Goal: Navigation & Orientation: Understand site structure

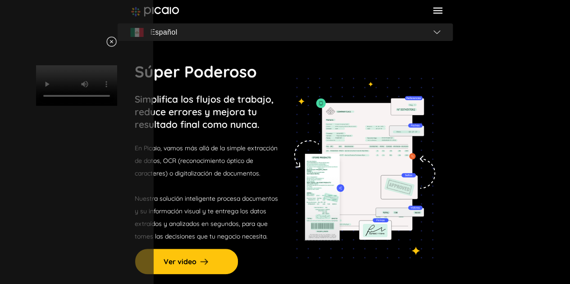
click at [117, 45] on img at bounding box center [111, 41] width 11 height 11
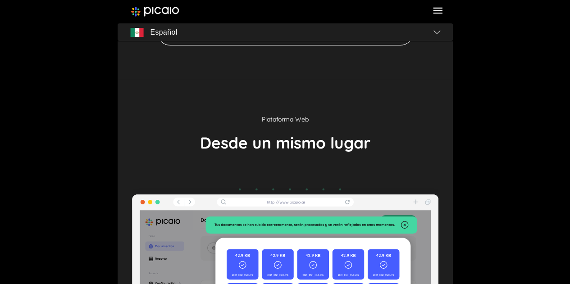
scroll to position [1656, 0]
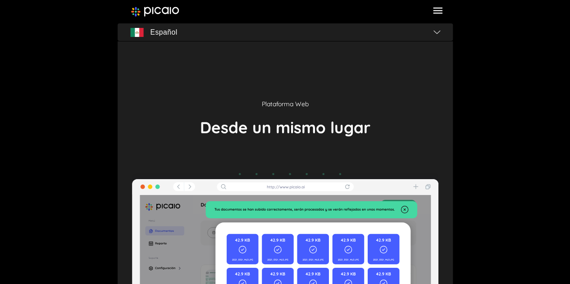
click at [433, 8] on icon at bounding box center [438, 11] width 12 height 12
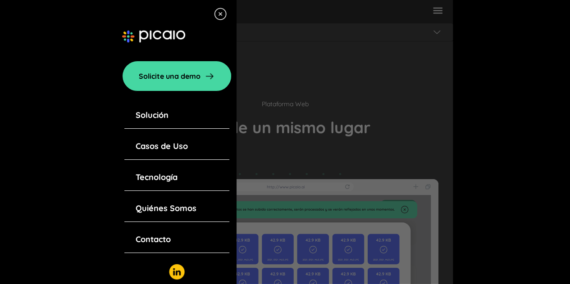
click at [160, 114] on link "Solución" at bounding box center [152, 115] width 33 height 13
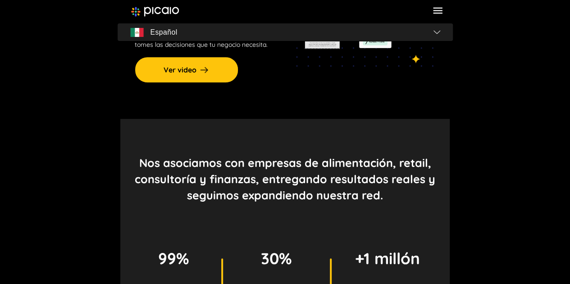
scroll to position [1, 0]
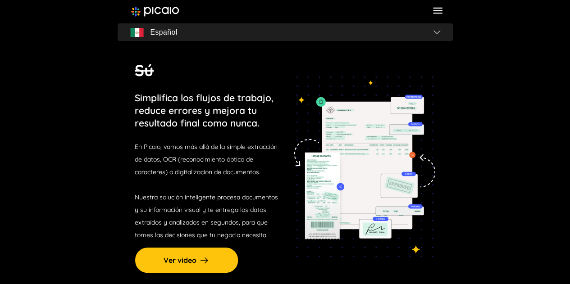
click at [436, 10] on icon at bounding box center [437, 11] width 9 height 6
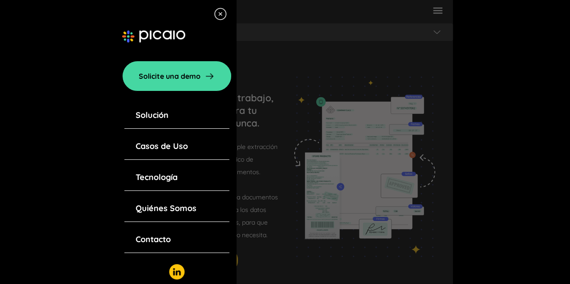
click at [175, 150] on link "Casos de Uso" at bounding box center [162, 146] width 52 height 13
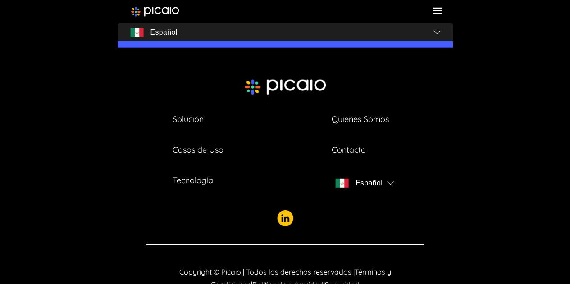
scroll to position [1189, 0]
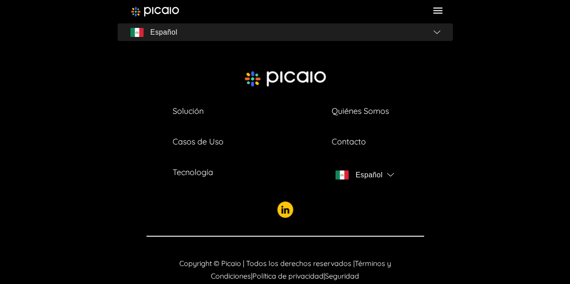
click at [195, 166] on link "Tecnología" at bounding box center [193, 172] width 41 height 13
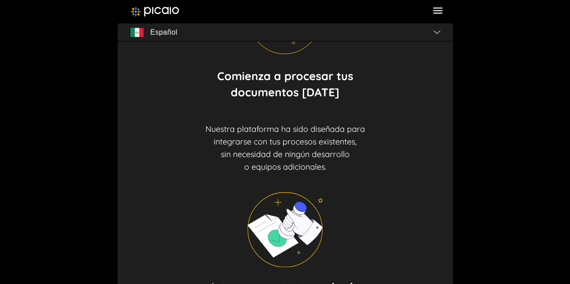
scroll to position [383, 0]
